Goal: Task Accomplishment & Management: Manage account settings

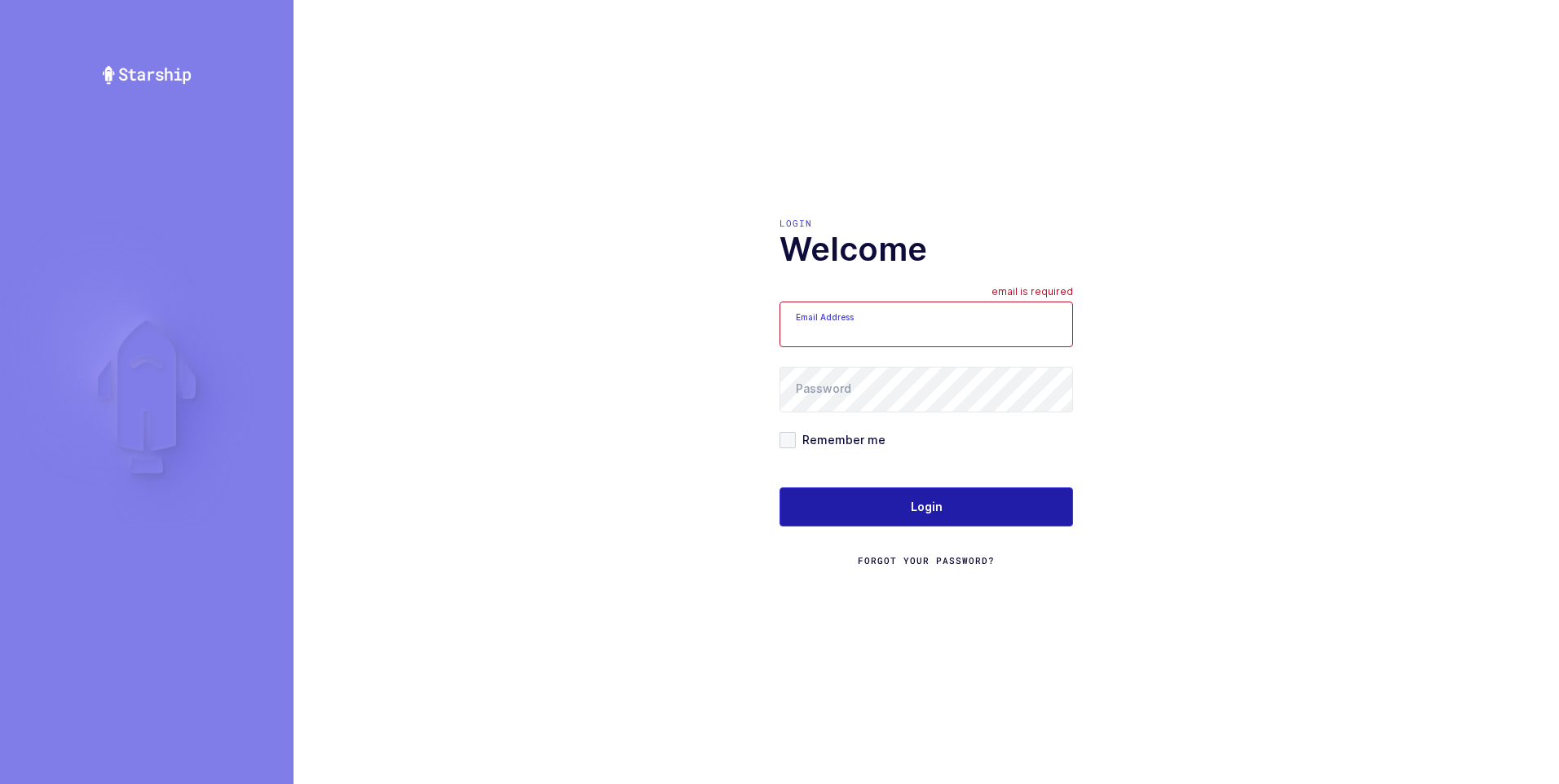
type input "[PERSON_NAME][EMAIL_ADDRESS][DOMAIN_NAME]"
click at [919, 507] on span "Login" at bounding box center [926, 506] width 32 height 16
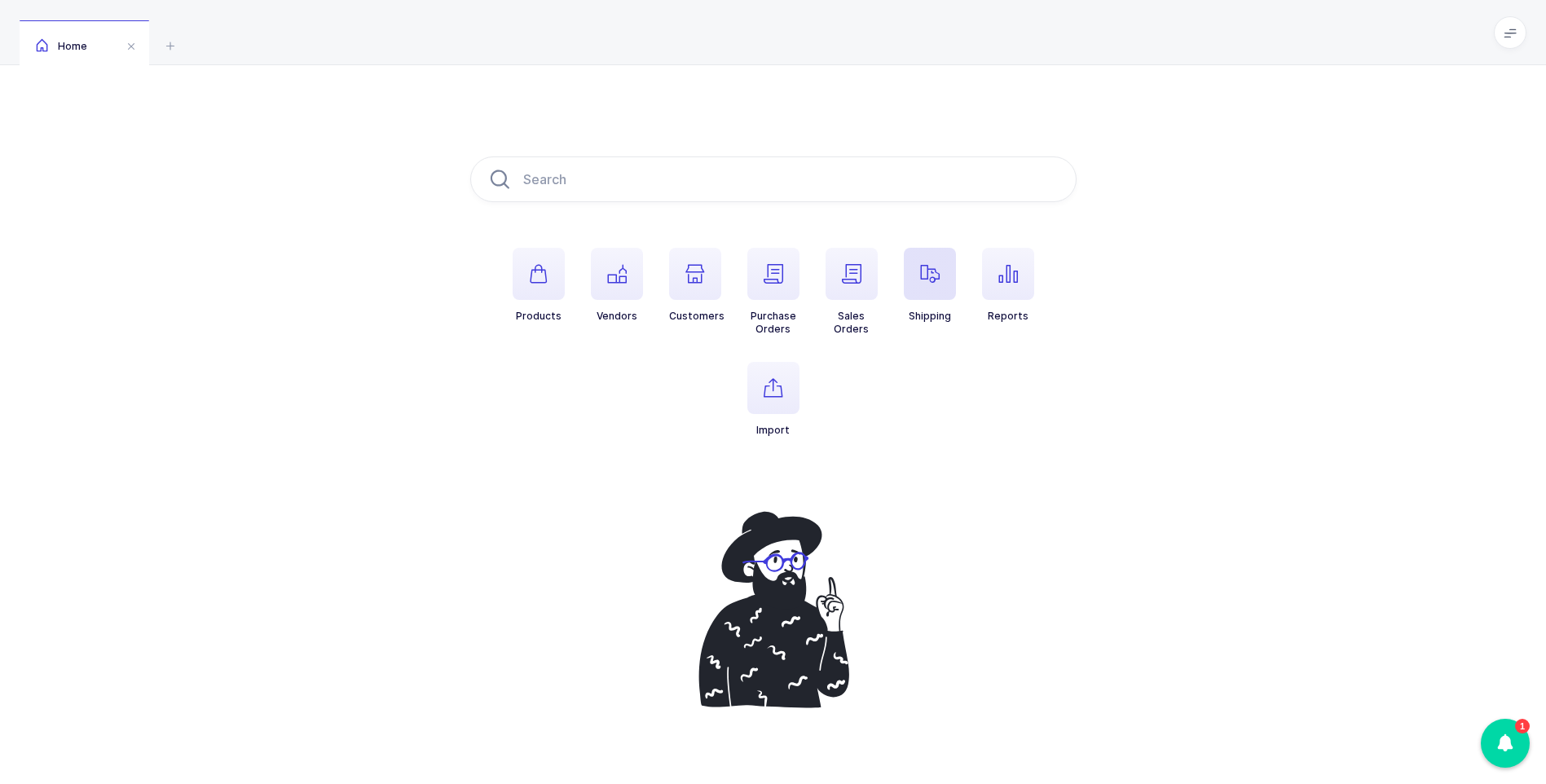
click at [929, 267] on icon "button" at bounding box center [930, 274] width 19 height 19
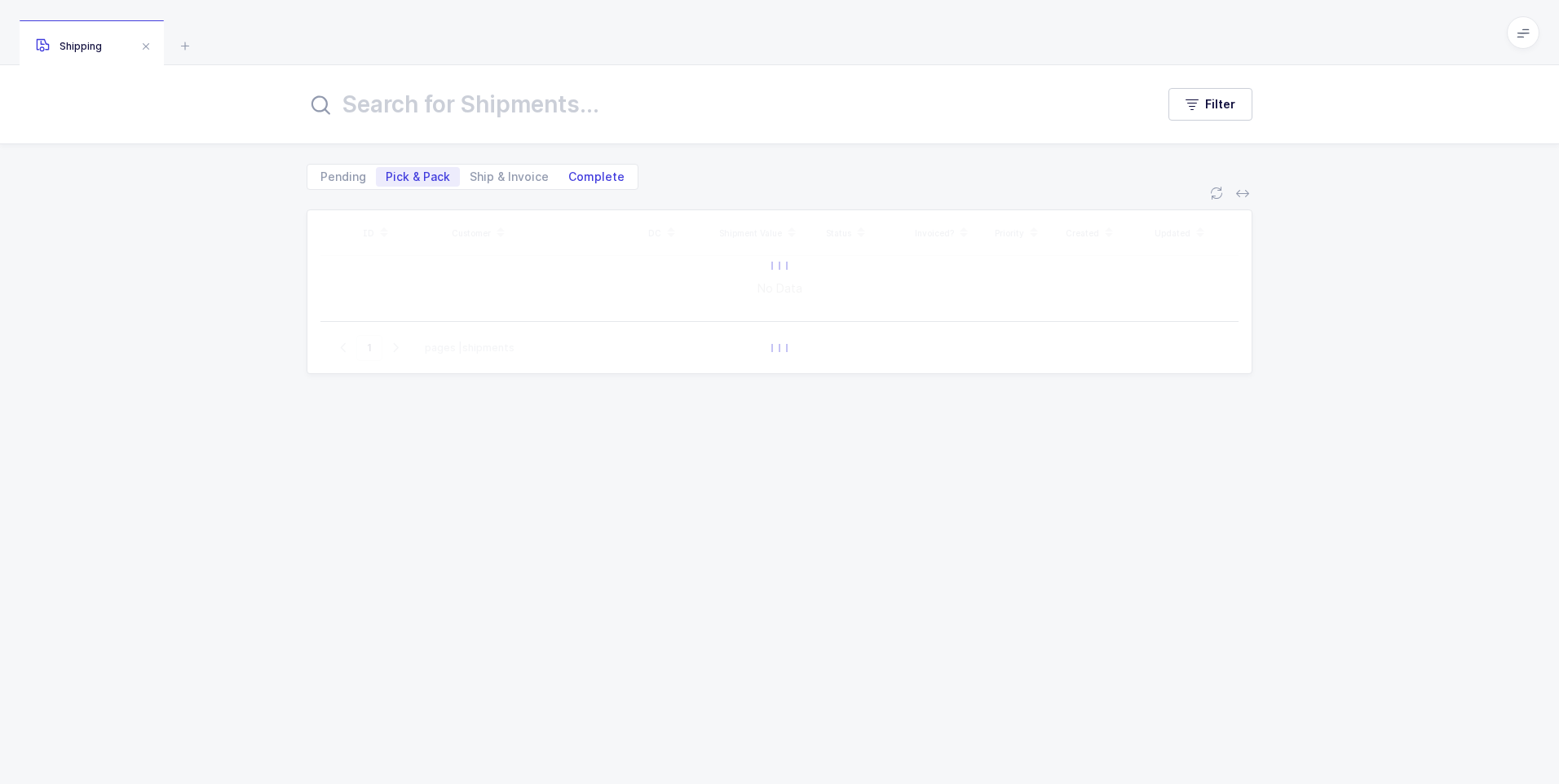
click at [620, 180] on span "Complete" at bounding box center [596, 177] width 76 height 19
click at [569, 178] on input "Complete" at bounding box center [563, 172] width 11 height 11
radio input "true"
radio input "false"
click at [557, 110] on input "text" at bounding box center [721, 104] width 829 height 39
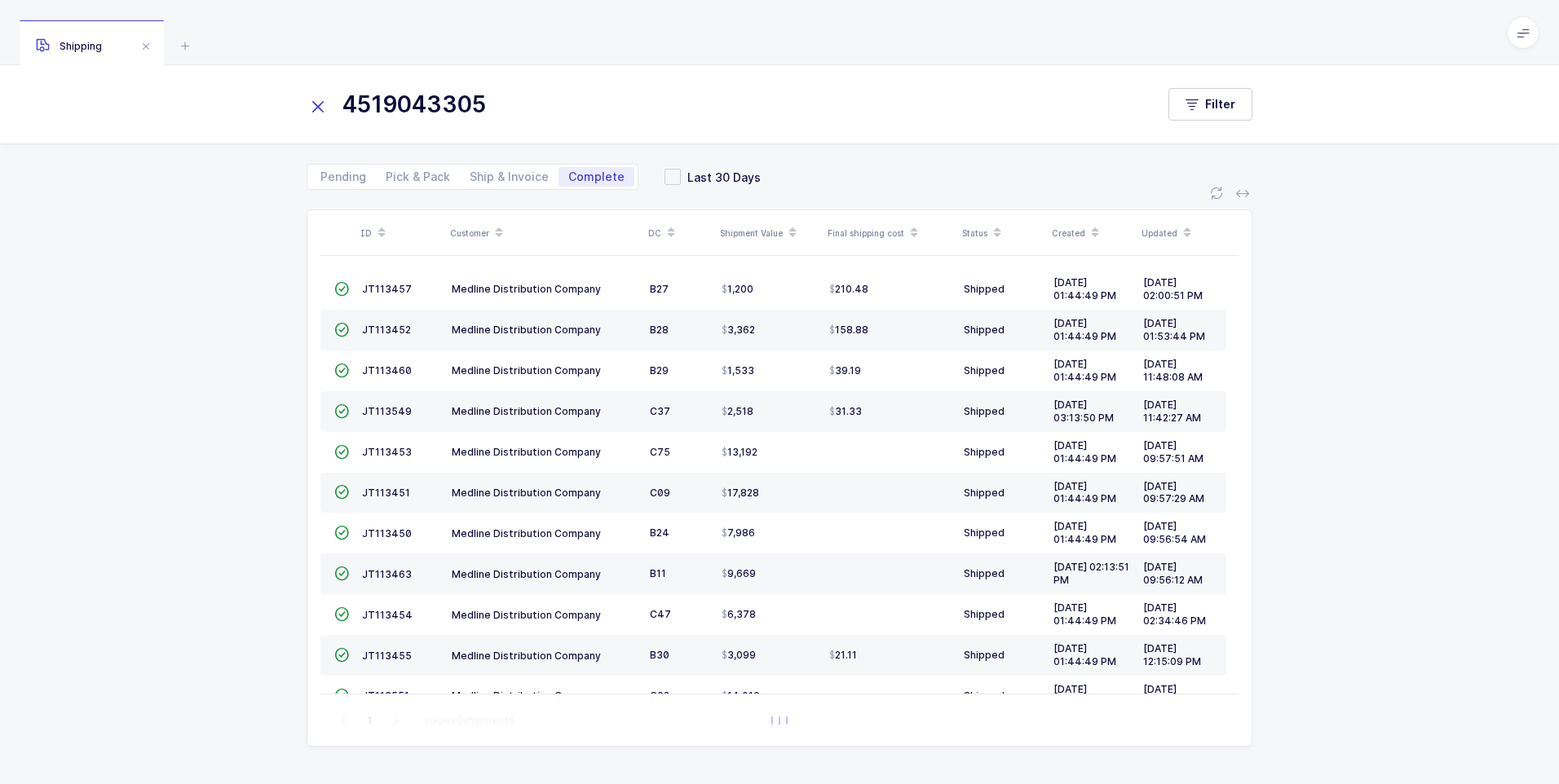
type input "4519043305"
click at [268, 268] on div "ID Customer DC Shipment Value Final shipping cost Status Created Updated  JT11…" at bounding box center [780, 487] width 1559 height 594
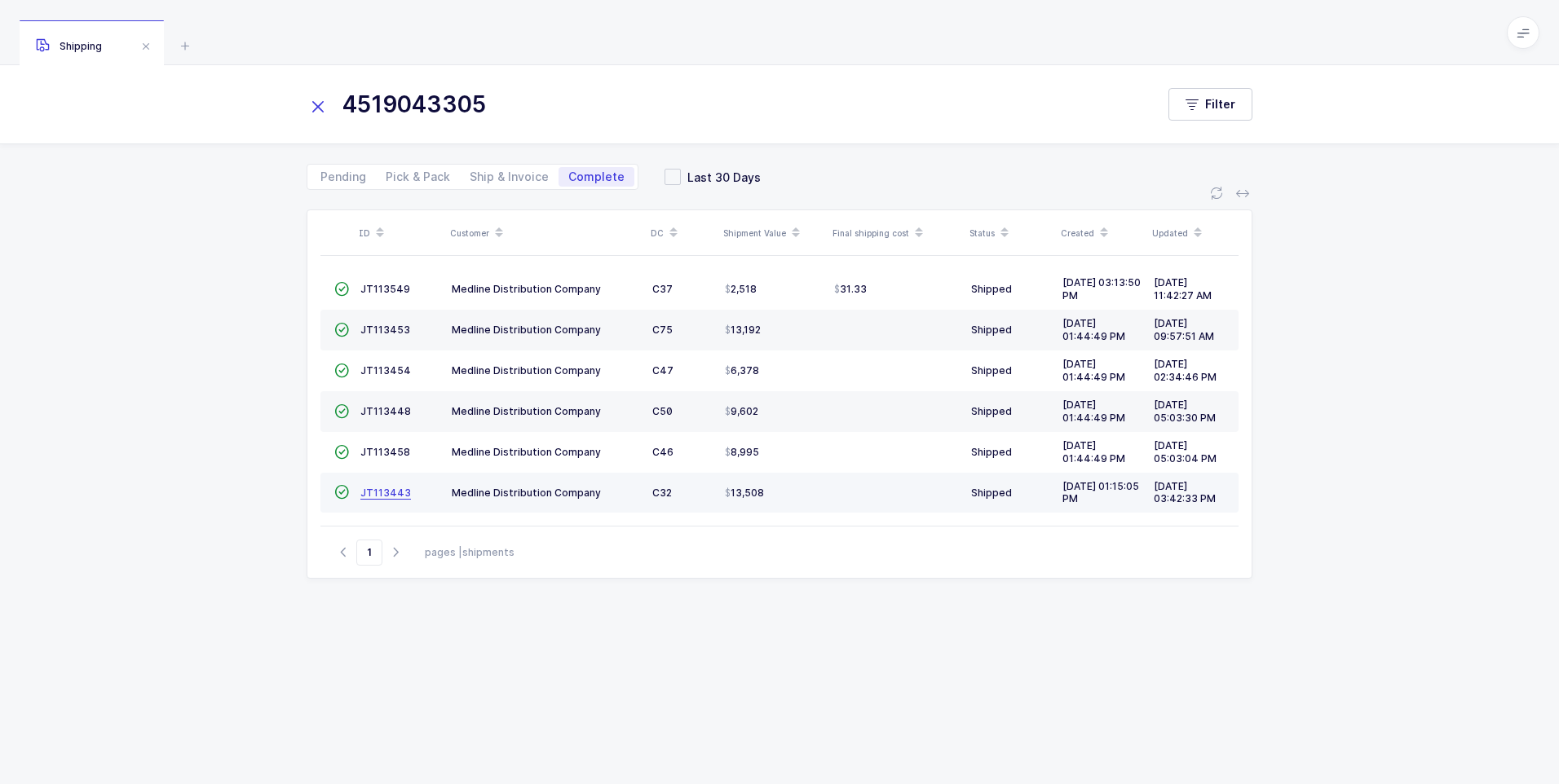
click at [381, 496] on span "JT113443" at bounding box center [385, 492] width 50 height 13
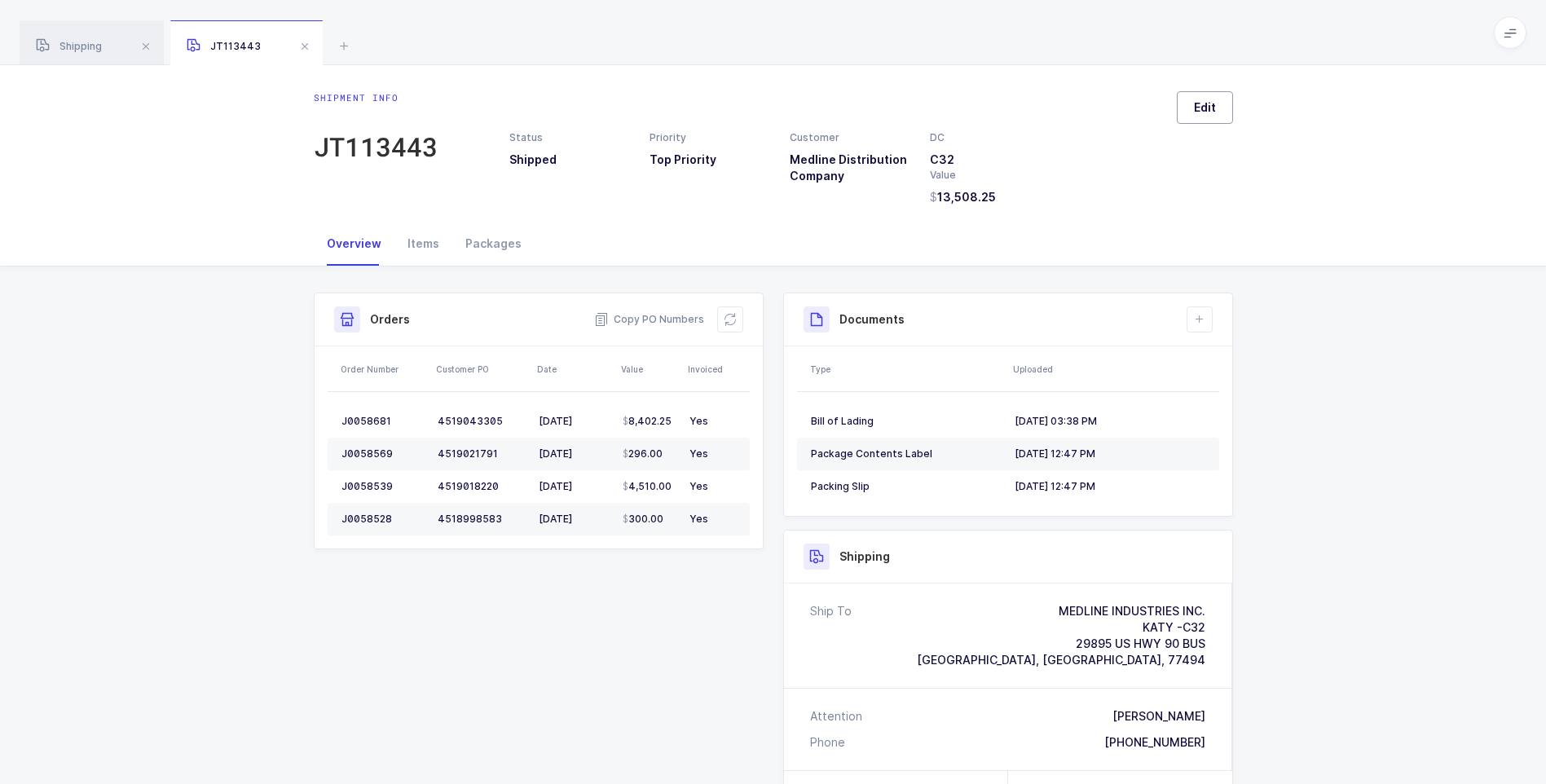
click at [1221, 109] on button "Edit" at bounding box center [1205, 108] width 56 height 33
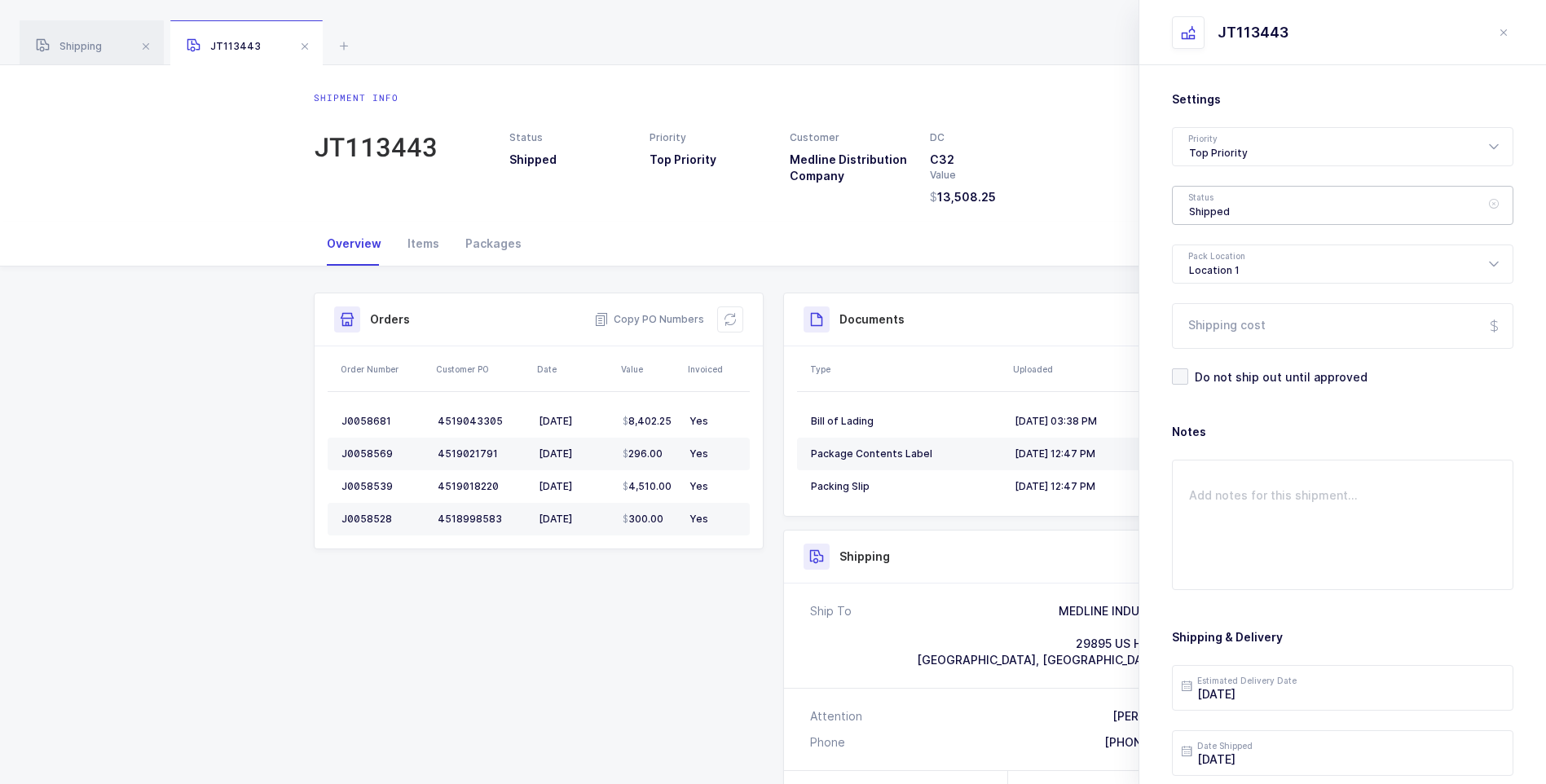
click at [1219, 209] on div "Shipped" at bounding box center [1343, 205] width 342 height 39
click at [1198, 354] on span "Delivered" at bounding box center [1216, 355] width 54 height 14
type input "Delivered"
click at [1211, 327] on input "Shipping cost" at bounding box center [1343, 325] width 342 height 46
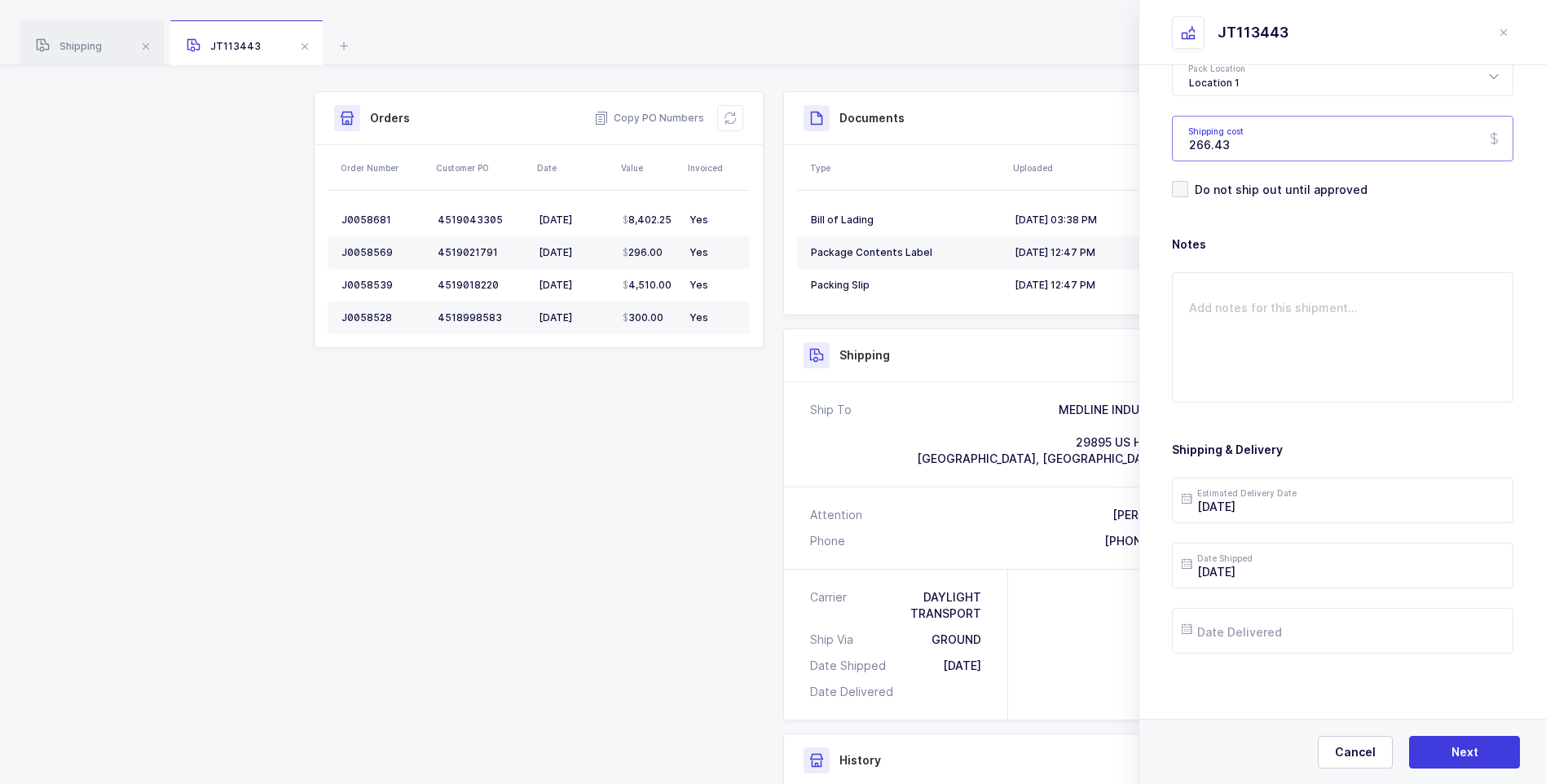
scroll to position [245, 0]
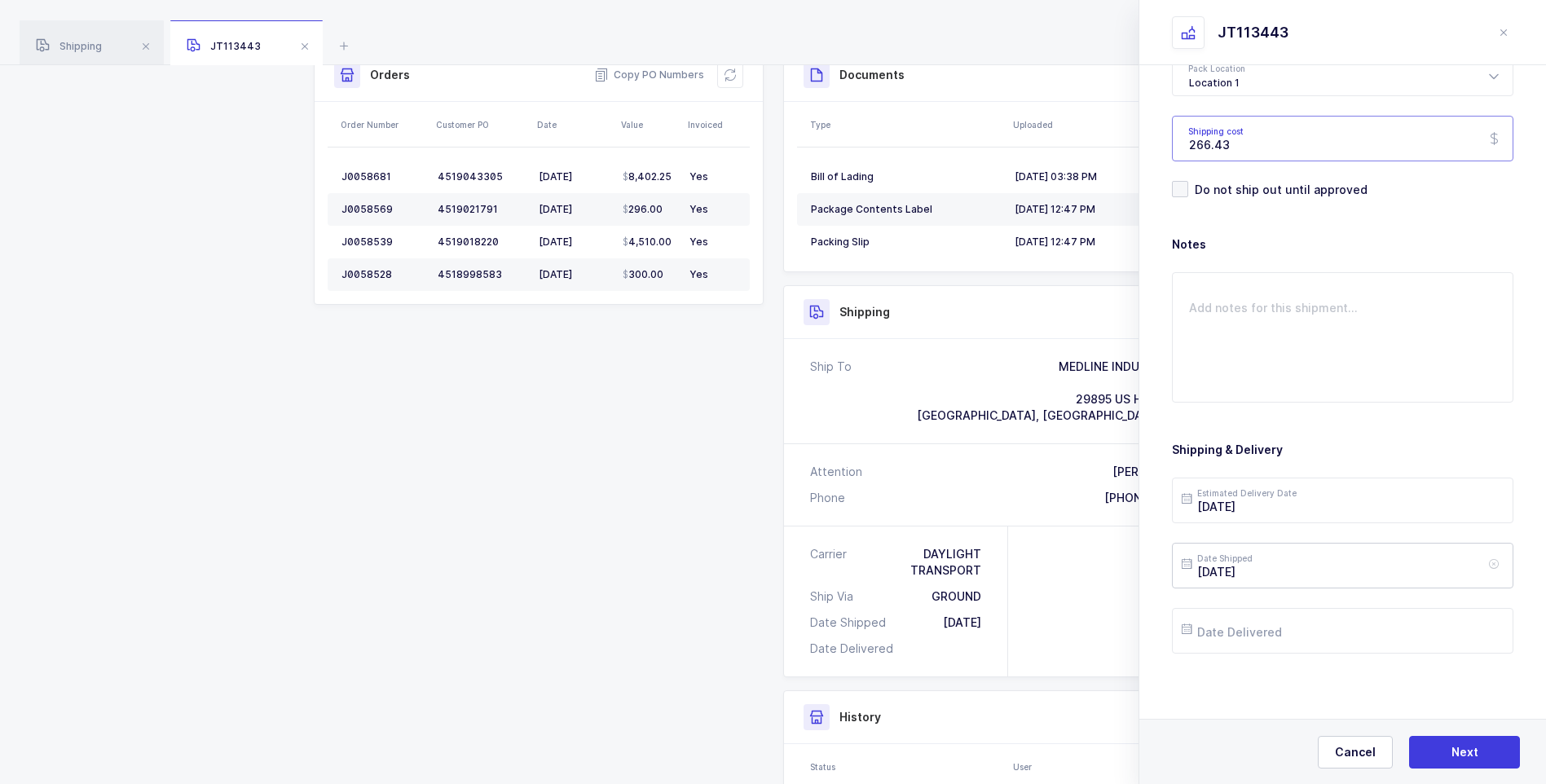
type input "266.43"
click at [1290, 576] on input "[DATE]" at bounding box center [1343, 565] width 342 height 46
click at [1368, 378] on span "12" at bounding box center [1371, 380] width 19 height 19
type input "[DATE]"
click at [1272, 625] on input "text" at bounding box center [1343, 631] width 342 height 46
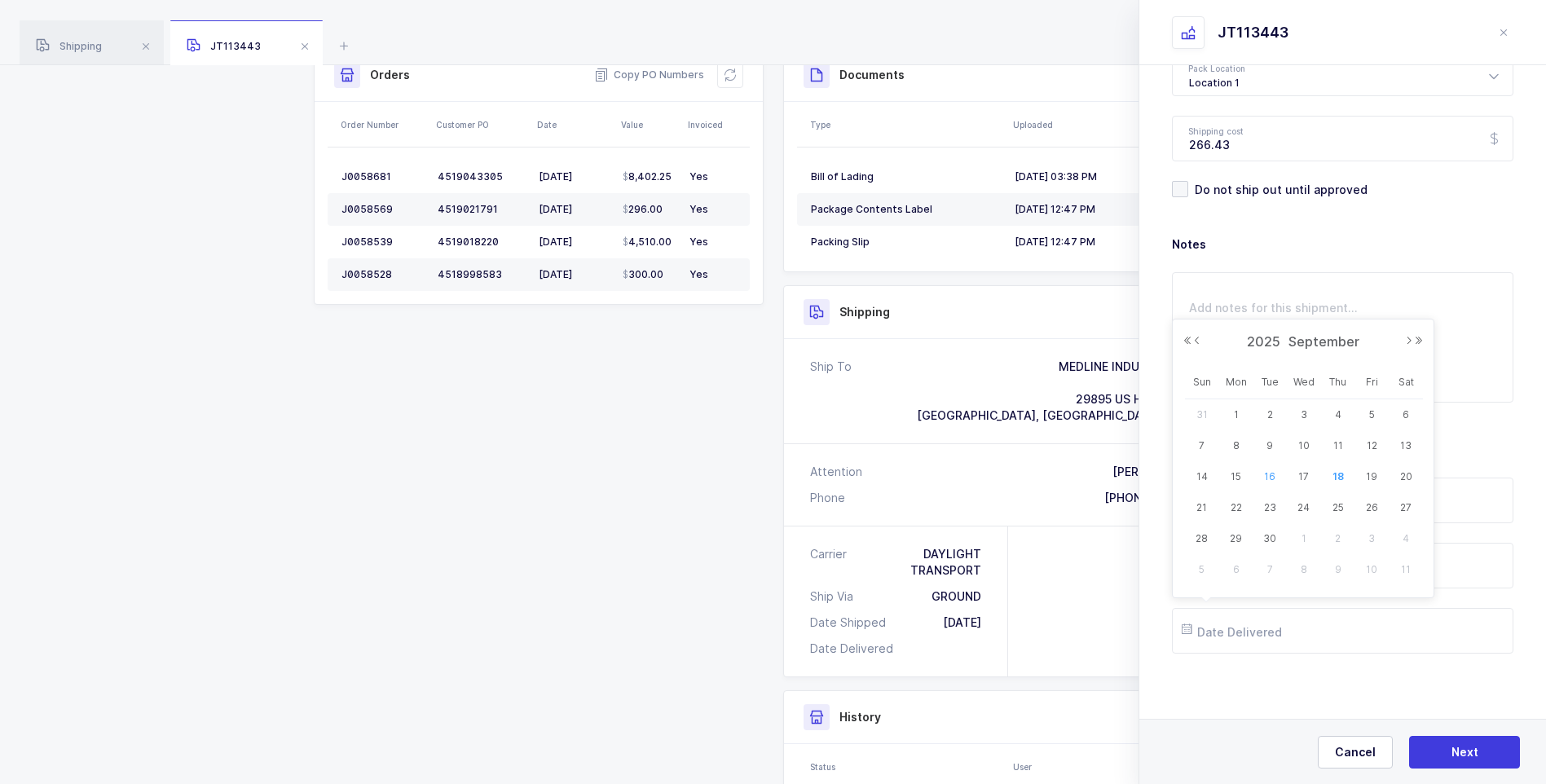
click at [1266, 472] on span "16" at bounding box center [1269, 476] width 19 height 19
type input "[DATE]"
click at [1455, 742] on button "Next" at bounding box center [1464, 752] width 111 height 33
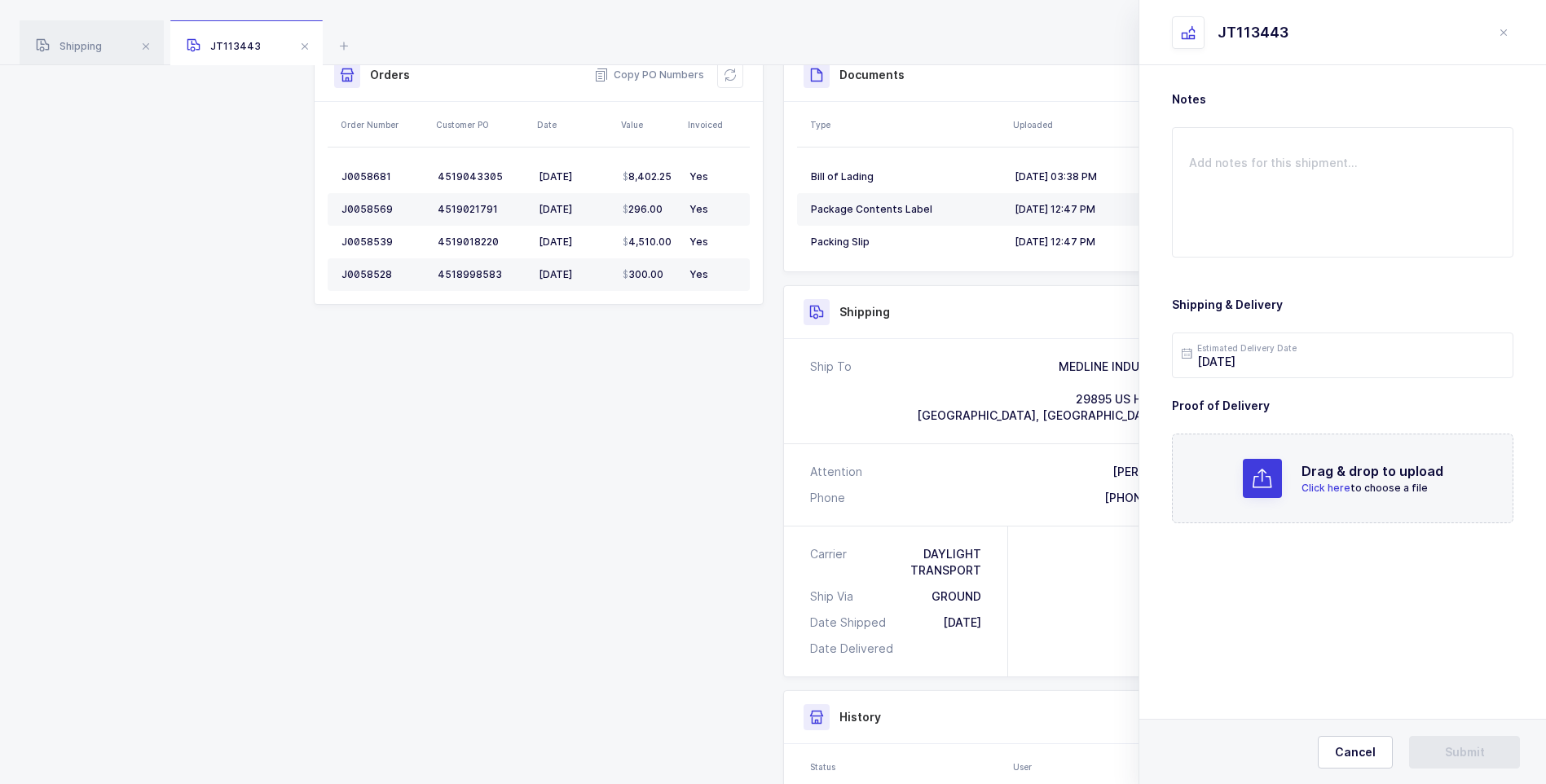
scroll to position [0, 0]
click at [1331, 482] on span "Click here" at bounding box center [1326, 487] width 49 height 13
click at [1442, 756] on button "Submit" at bounding box center [1464, 752] width 111 height 33
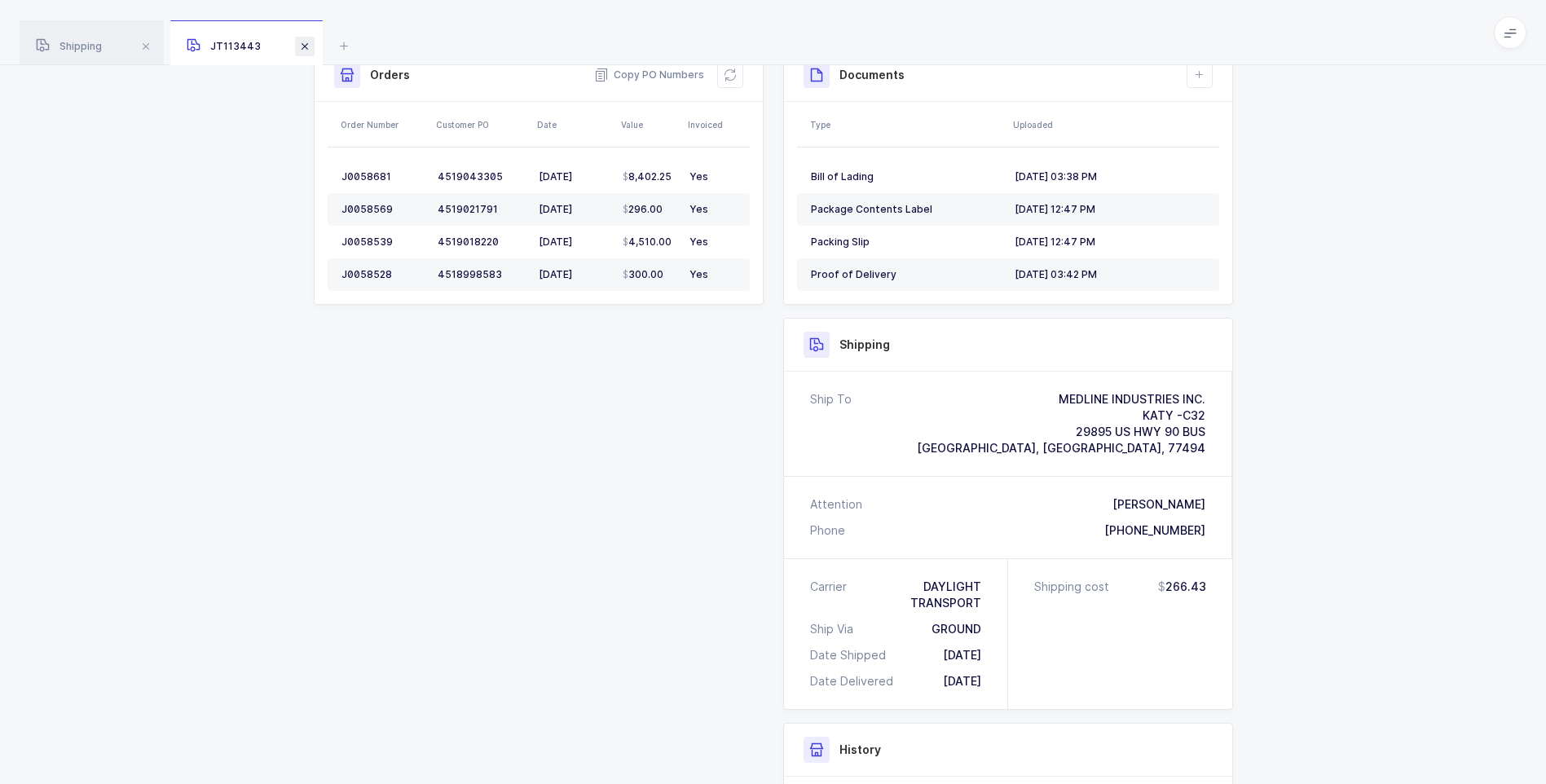
click at [307, 45] on span at bounding box center [305, 47] width 19 height 19
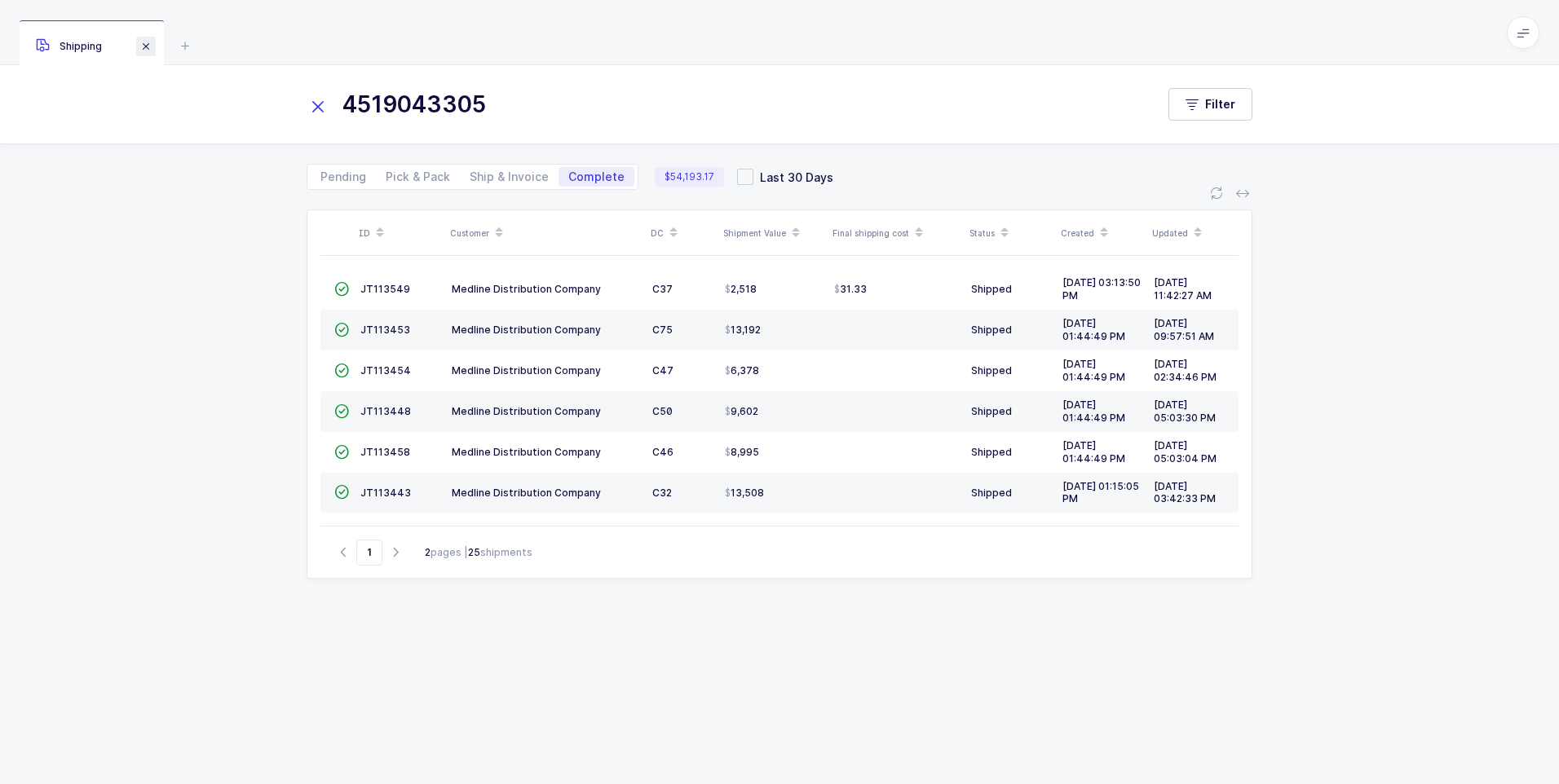
click at [153, 48] on span at bounding box center [146, 47] width 19 height 19
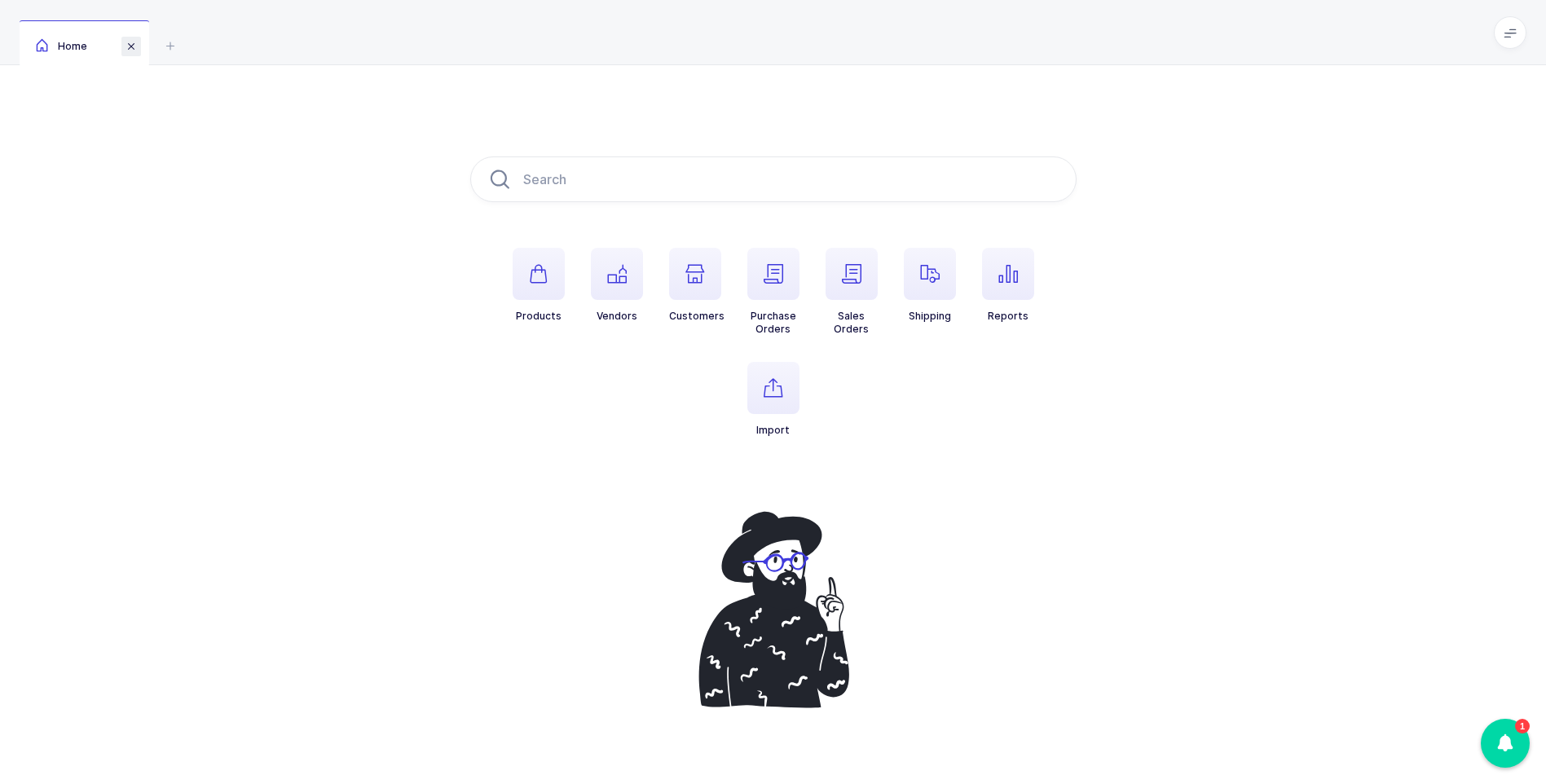
click at [136, 49] on span at bounding box center [131, 47] width 19 height 19
